Goal: Task Accomplishment & Management: Manage account settings

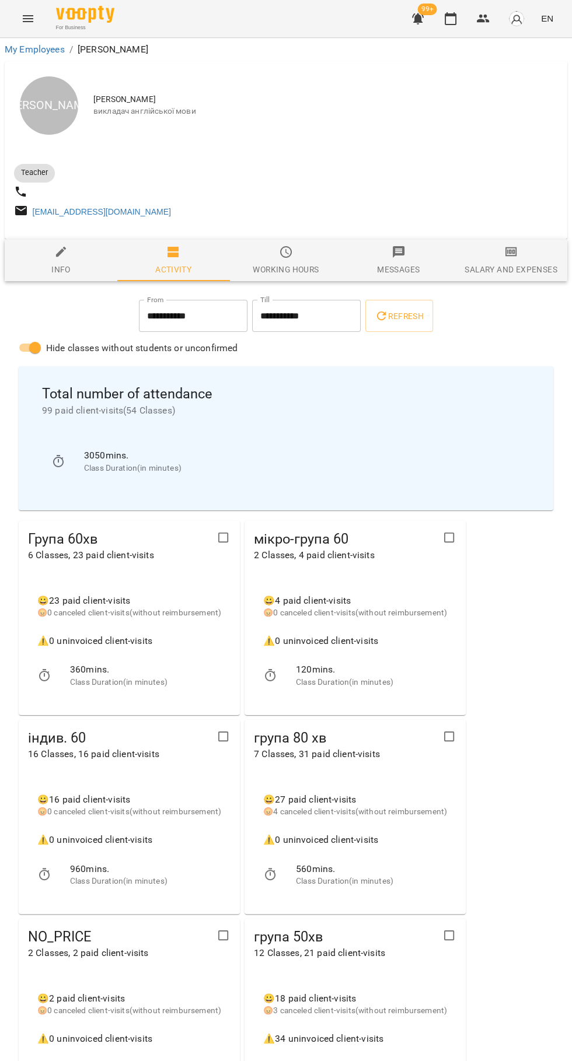
click at [451, 20] on icon "button" at bounding box center [450, 19] width 14 height 14
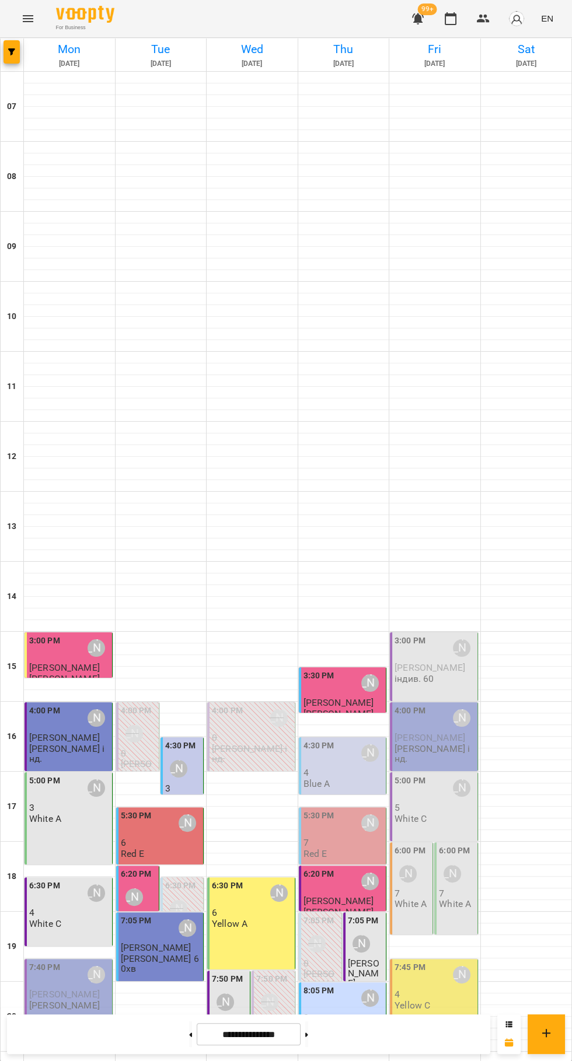
scroll to position [113, 0]
click at [371, 740] on div "[PERSON_NAME]" at bounding box center [370, 753] width 27 height 27
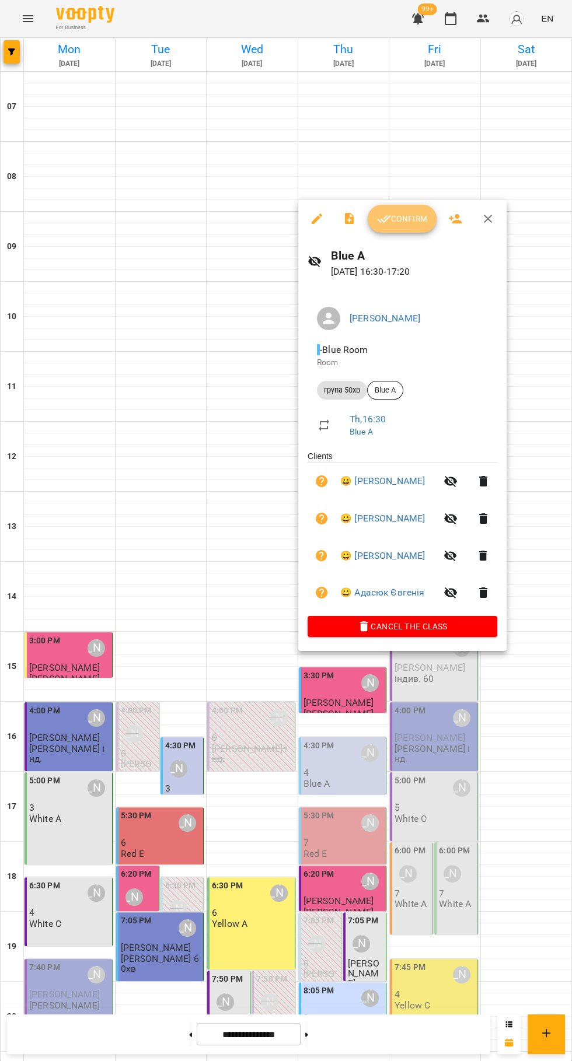
click at [403, 221] on span "Confirm" at bounding box center [402, 219] width 50 height 14
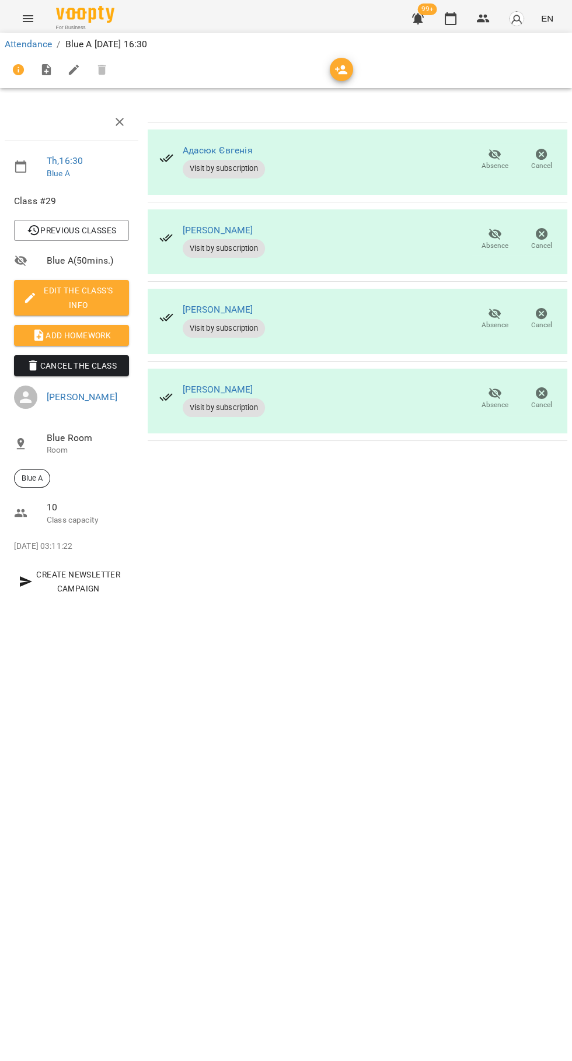
click at [487, 239] on span "Absence" at bounding box center [494, 238] width 33 height 23
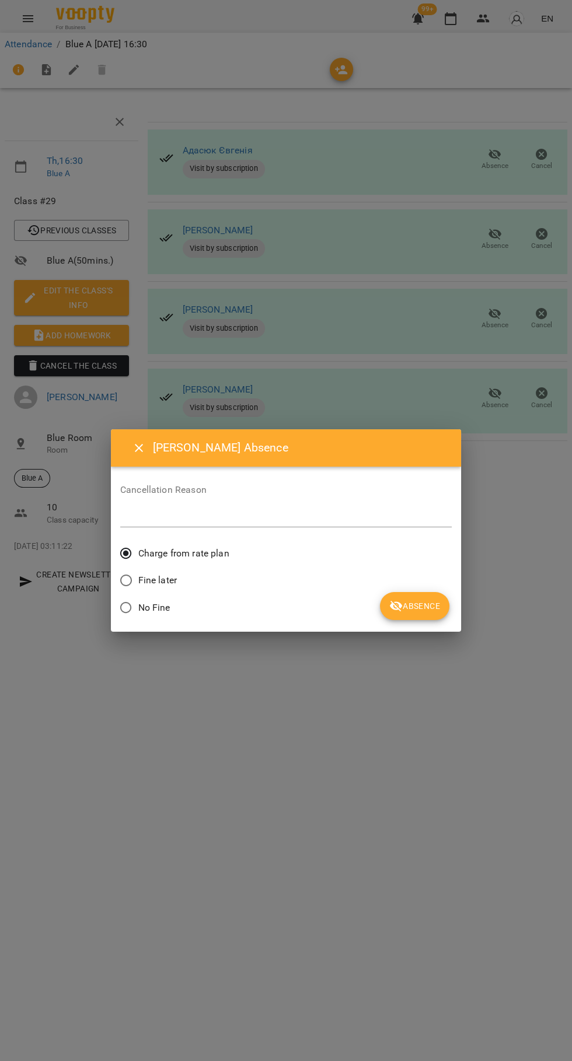
click at [424, 607] on span "Absence" at bounding box center [414, 606] width 51 height 14
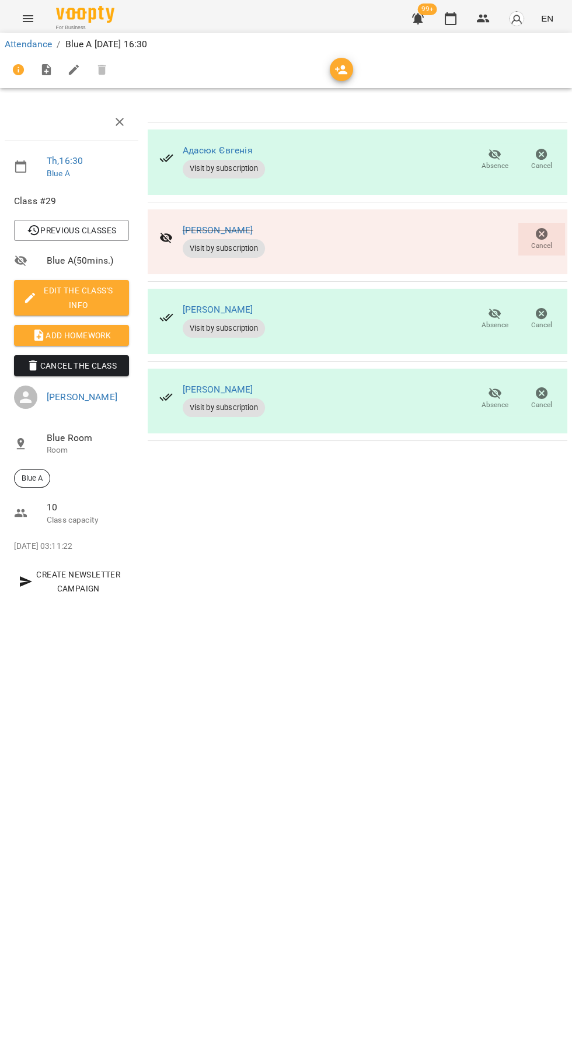
click at [93, 334] on span "Add Homework" at bounding box center [71, 336] width 96 height 14
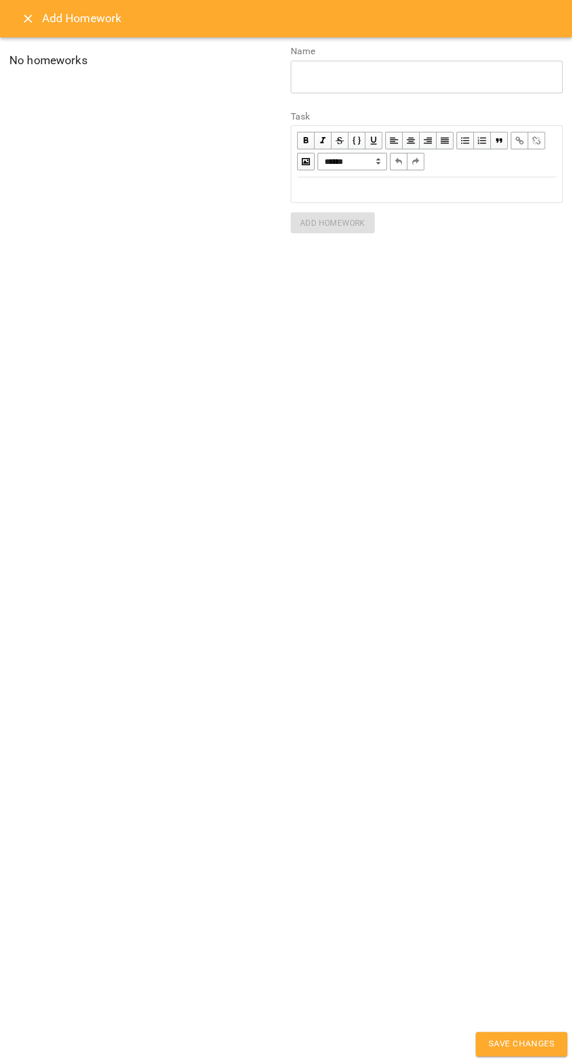
click at [337, 198] on div "Edit text" at bounding box center [427, 190] width 270 height 24
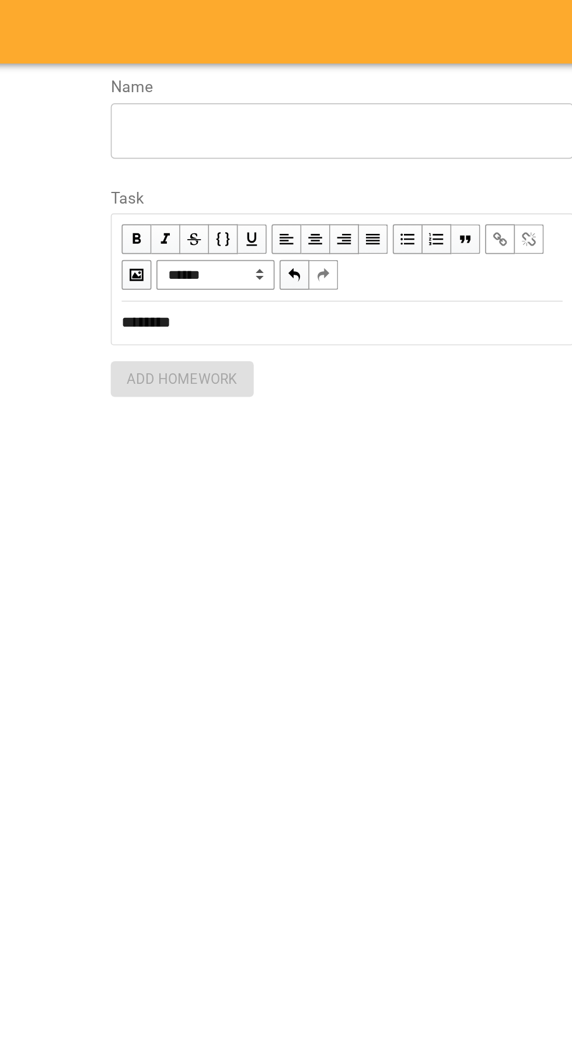
click at [311, 81] on textarea at bounding box center [427, 76] width 256 height 11
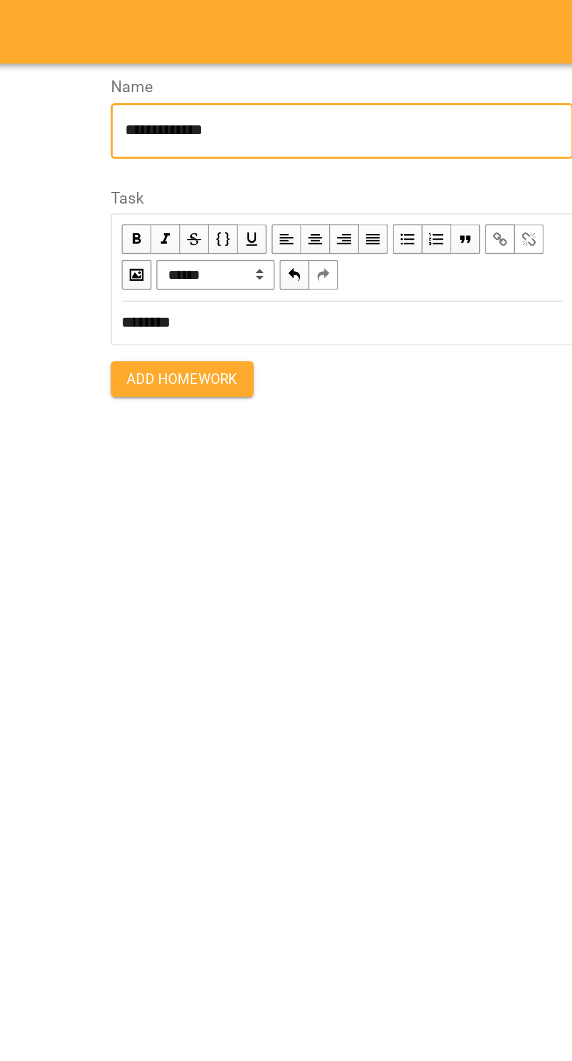
type textarea "**********"
click at [300, 242] on div "**********" at bounding box center [286, 139] width 572 height 205
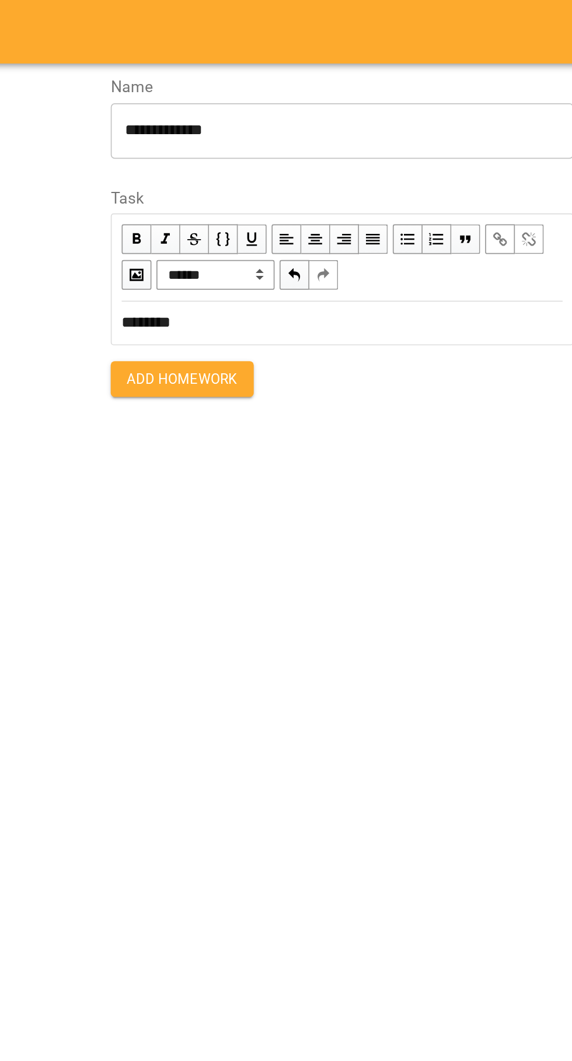
click at [312, 229] on span "Add Homework" at bounding box center [332, 223] width 65 height 14
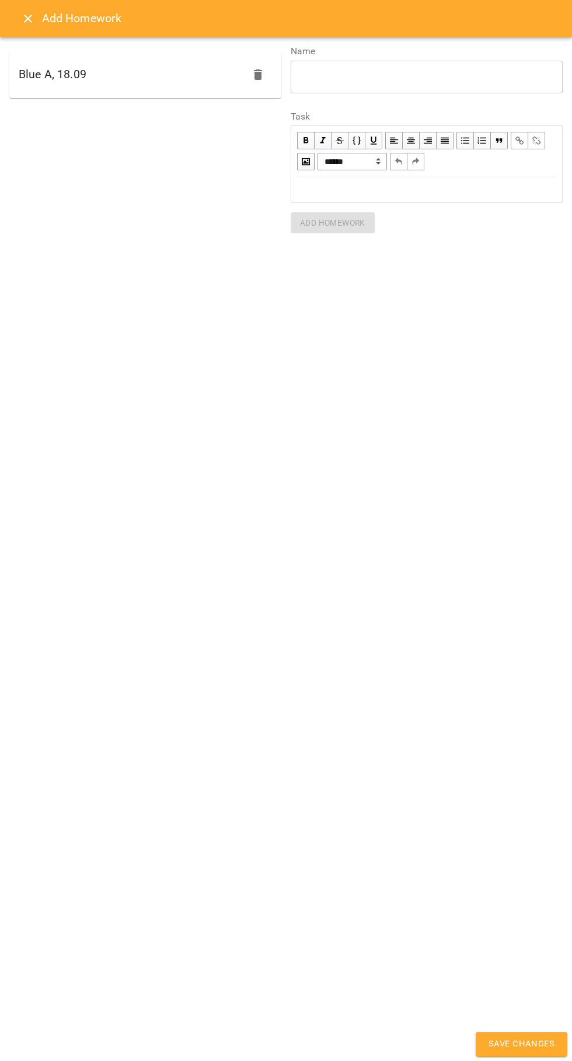
click at [529, 1044] on span "Save Changes" at bounding box center [521, 1044] width 66 height 15
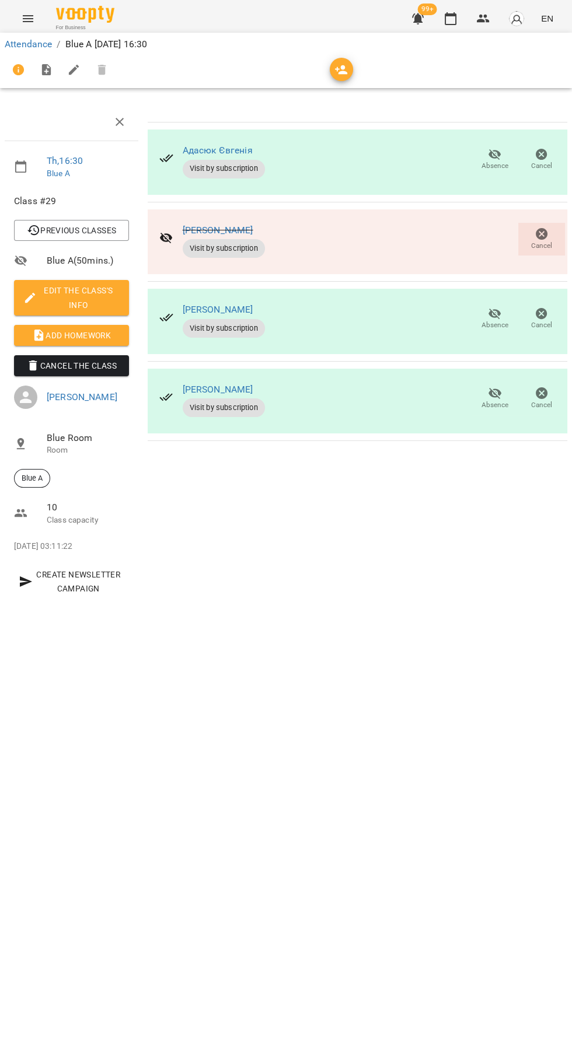
click at [451, 19] on icon "button" at bounding box center [450, 19] width 14 height 14
